Goal: Transaction & Acquisition: Subscribe to service/newsletter

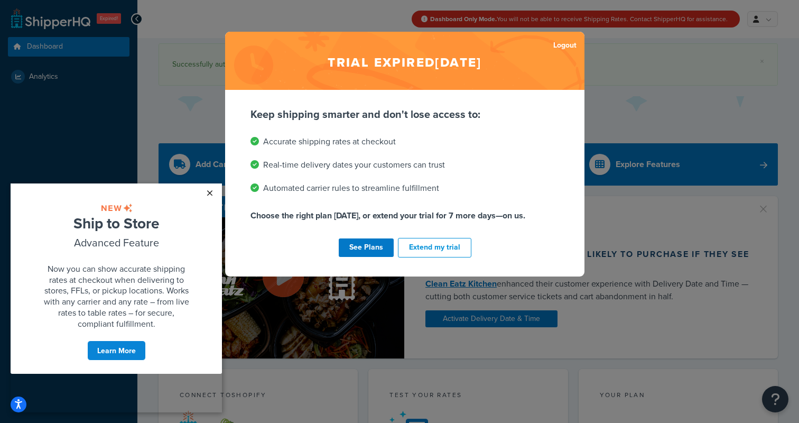
click at [207, 189] on link "×" at bounding box center [209, 192] width 18 height 19
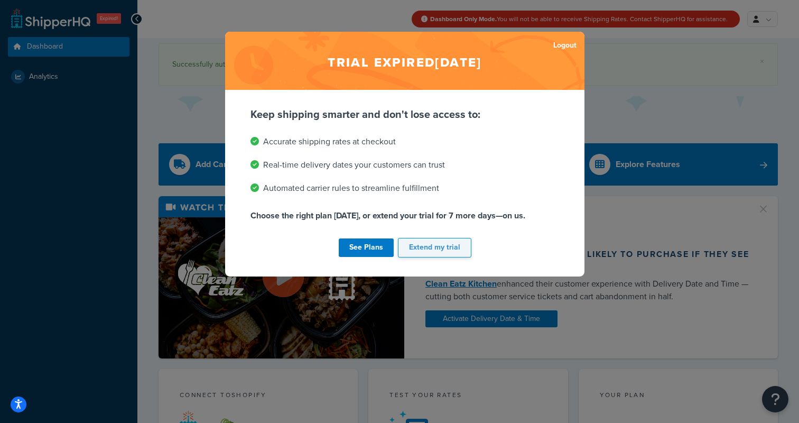
click at [426, 247] on button "Extend my trial" at bounding box center [434, 248] width 73 height 20
click at [434, 249] on button "Extend my trial" at bounding box center [434, 248] width 73 height 20
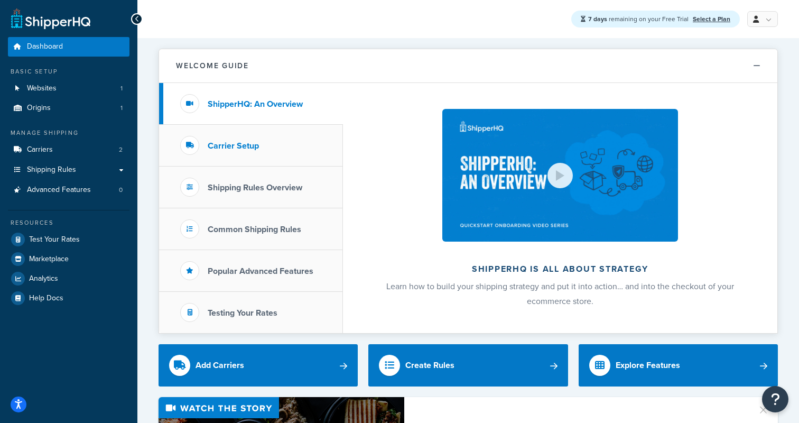
click at [240, 138] on li "Carrier Setup" at bounding box center [251, 146] width 184 height 42
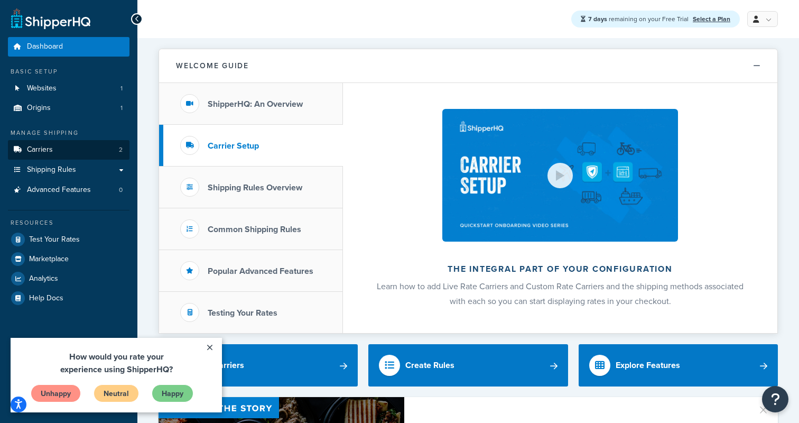
click at [52, 145] on span "Carriers" at bounding box center [40, 149] width 26 height 9
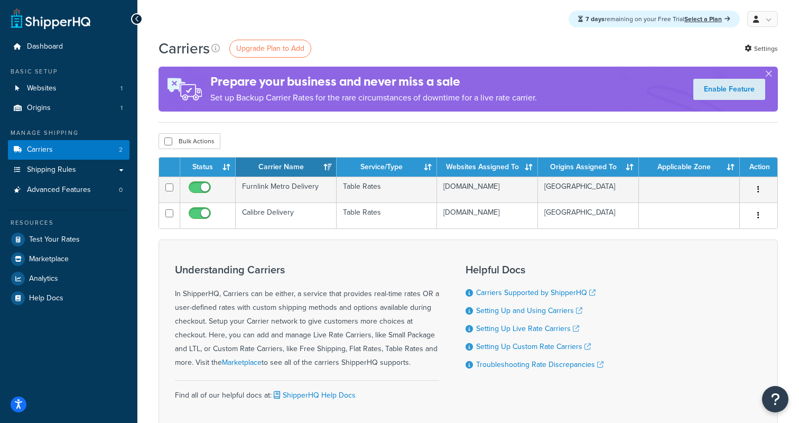
click at [707, 16] on link "Select a Plan" at bounding box center [707, 19] width 46 height 10
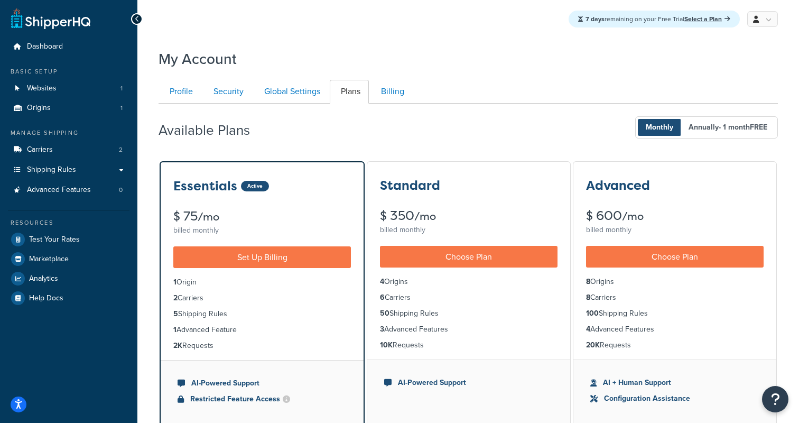
click at [421, 130] on div "Available Plans Monthly Annually - 1 month FREE" at bounding box center [468, 127] width 619 height 31
